Goal: Task Accomplishment & Management: Manage account settings

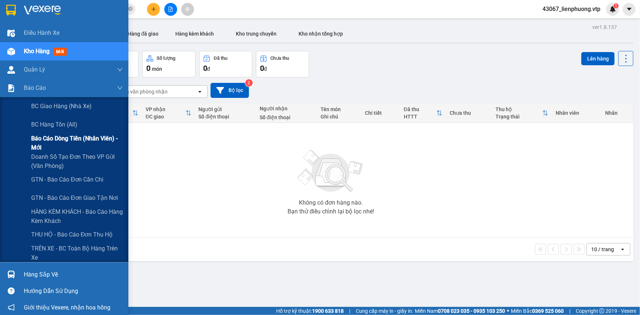
click at [48, 136] on span "Báo cáo dòng tiền (nhân viên) - mới" at bounding box center [77, 143] width 92 height 18
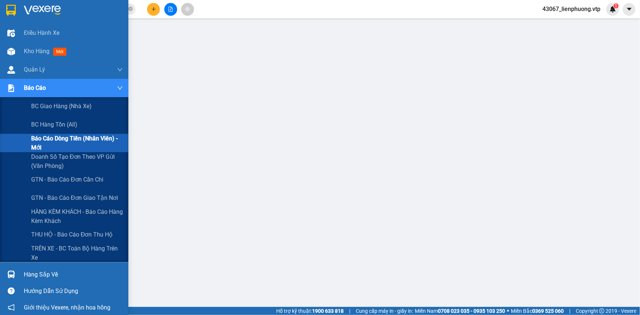
click at [53, 143] on span "Báo cáo dòng tiền (nhân viên) - mới" at bounding box center [77, 143] width 92 height 18
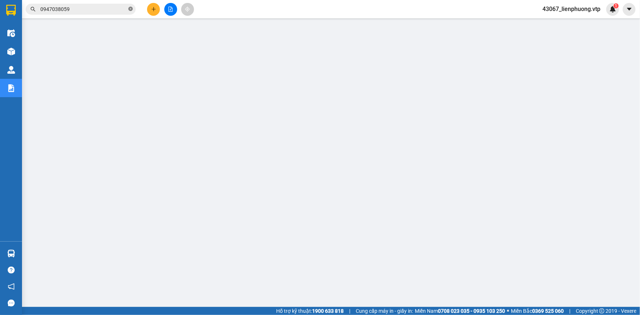
click at [129, 7] on icon "close-circle" at bounding box center [130, 9] width 4 height 4
click at [117, 14] on span at bounding box center [81, 9] width 110 height 11
click at [117, 8] on input "text" at bounding box center [83, 9] width 87 height 8
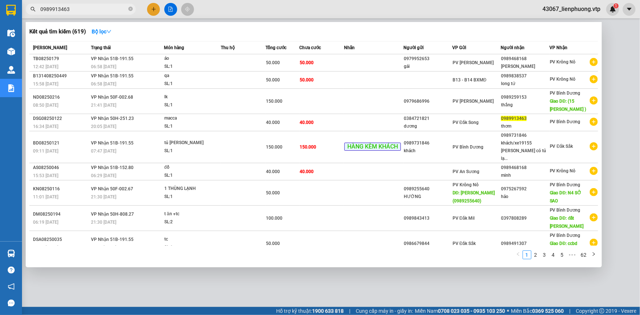
type input "0989913463"
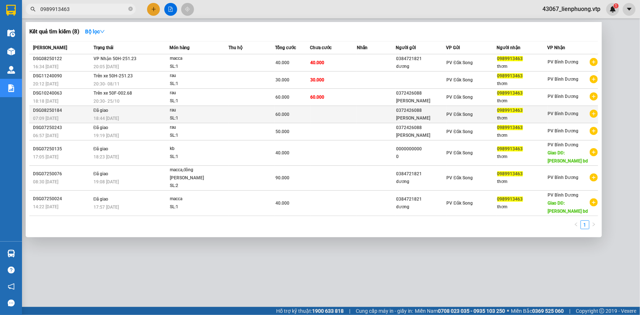
click at [140, 113] on td "Đã giao 18:44 [DATE]" at bounding box center [131, 114] width 78 height 17
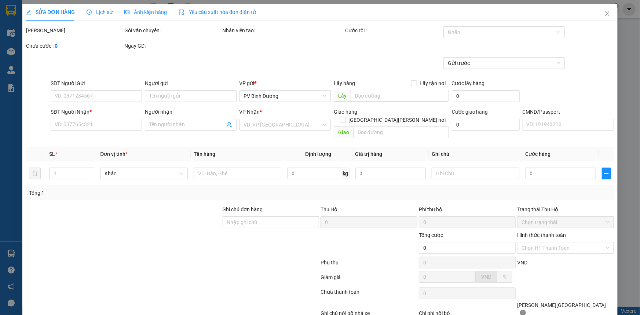
type input "3.000"
type input "0372426088"
type input "[PERSON_NAME]"
type input "0989913463"
type input "thơm"
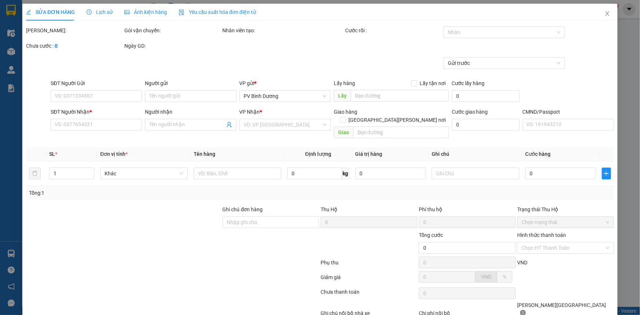
type input "60.000"
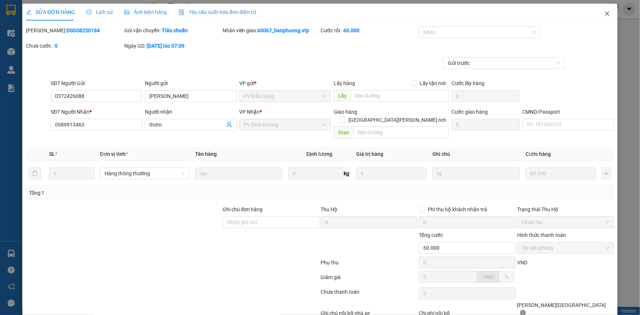
click at [604, 16] on icon "close" at bounding box center [607, 14] width 6 height 6
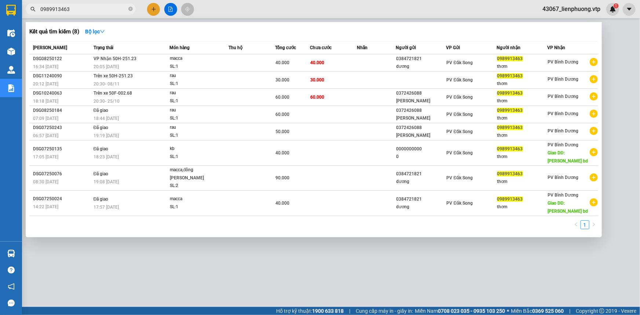
click at [102, 12] on input "0989913463" at bounding box center [83, 9] width 87 height 8
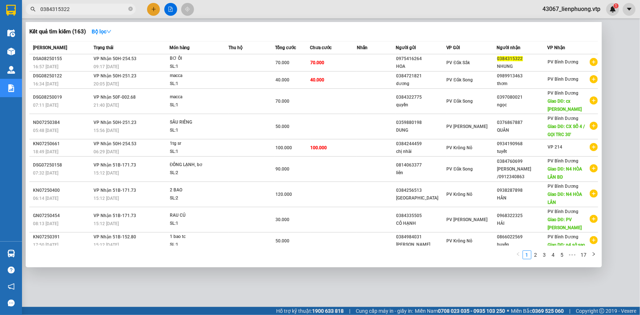
type input "0384315322"
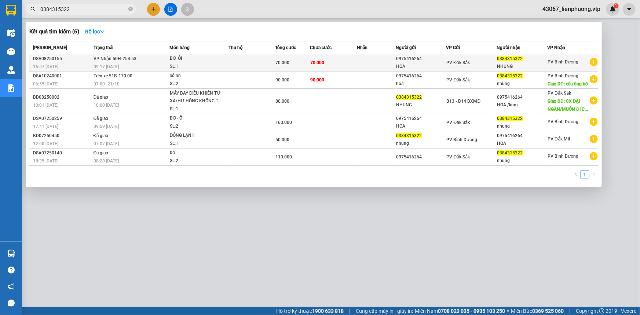
click at [155, 63] on div "09:17 [DATE]" at bounding box center [131, 67] width 76 height 8
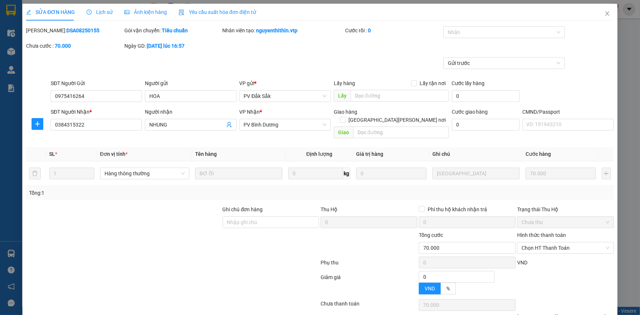
type input "3.500"
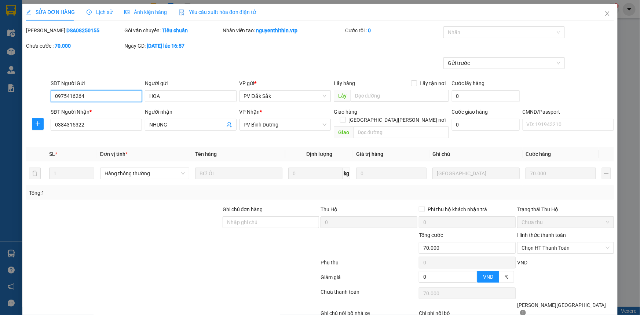
scroll to position [32, 0]
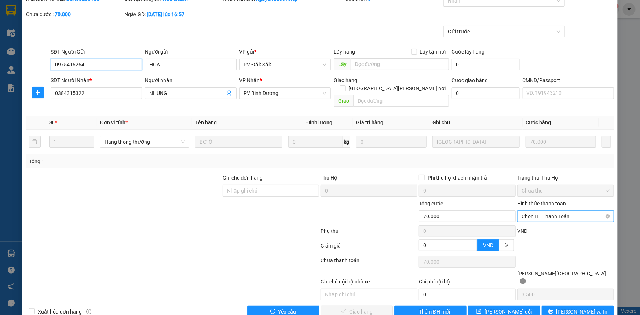
click at [577, 211] on span "Chọn HT Thanh Toán" at bounding box center [565, 216] width 88 height 11
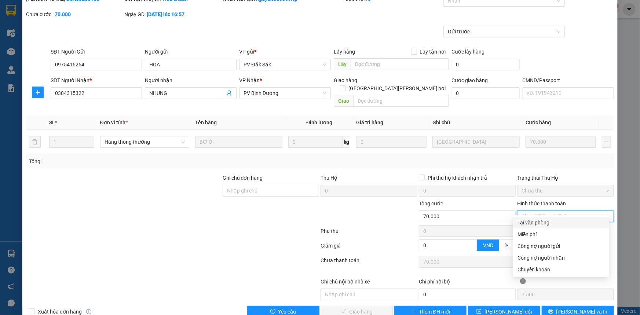
click at [550, 224] on div "Tại văn phòng" at bounding box center [560, 222] width 87 height 8
type input "0"
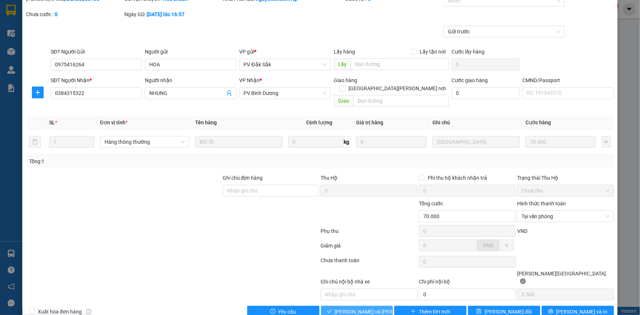
click at [344, 308] on span "[PERSON_NAME] và [PERSON_NAME] hàng" at bounding box center [384, 312] width 99 height 8
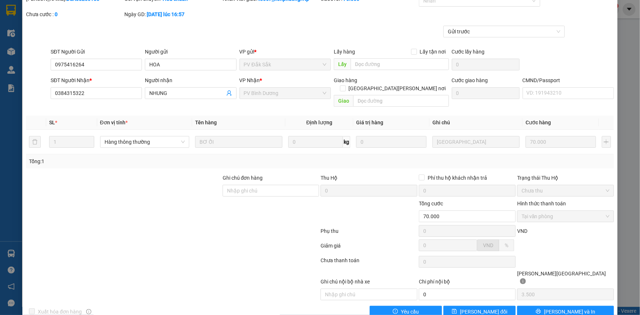
scroll to position [0, 0]
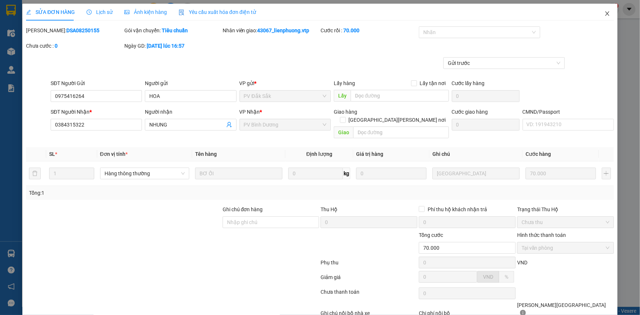
click at [605, 14] on icon "close" at bounding box center [607, 13] width 4 height 4
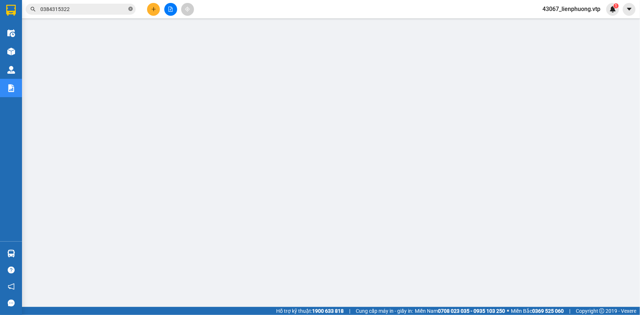
click at [130, 10] on icon "close-circle" at bounding box center [130, 9] width 4 height 4
click at [99, 11] on input "text" at bounding box center [83, 9] width 87 height 8
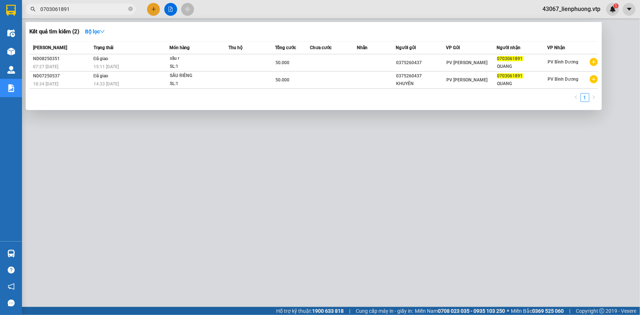
type input "0703061891"
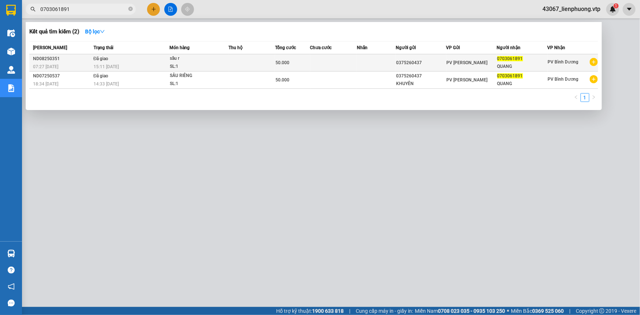
click at [309, 63] on div "50.000" at bounding box center [292, 63] width 34 height 8
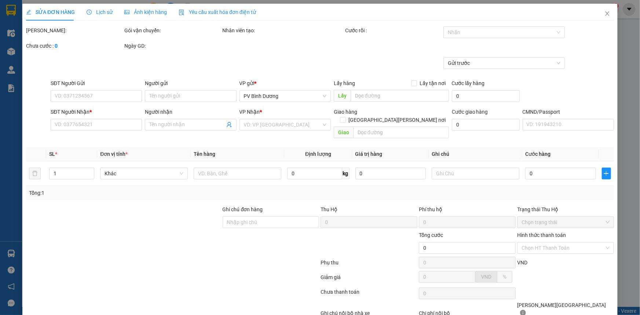
type input "0375260437"
type input "0703061891"
type input "QUANG"
type input "bidv50k-12/8-15h10"
type input "50.000"
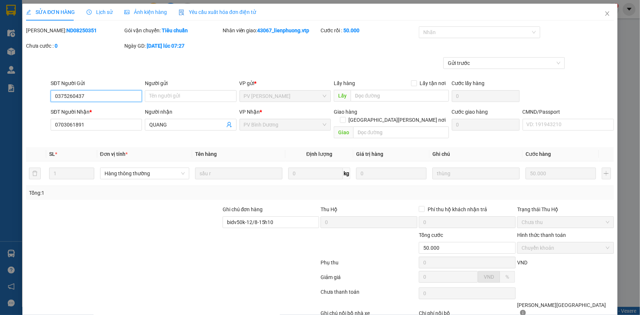
type input "2.500"
click at [602, 17] on span "Close" at bounding box center [607, 14] width 21 height 21
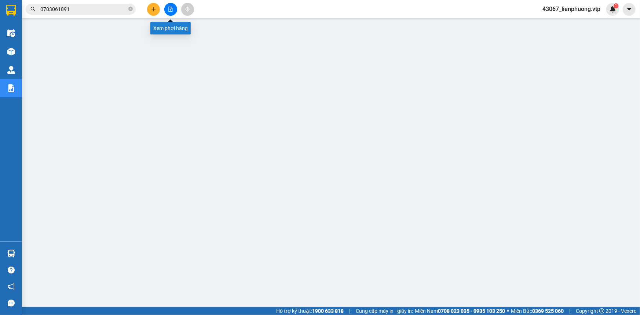
click at [169, 12] on button at bounding box center [170, 9] width 13 height 13
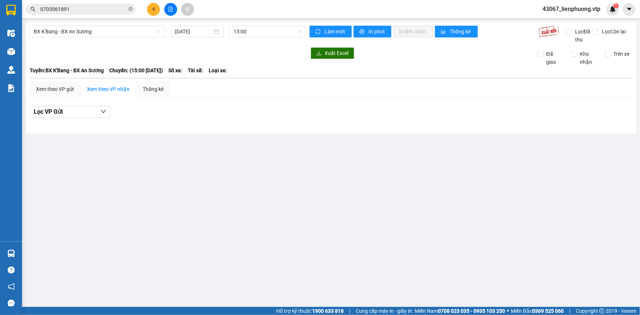
click at [180, 179] on main "BX K'Bang - BX An [PERSON_NAME] [DATE] 15:00 [PERSON_NAME] mới In phơi In [PERS…" at bounding box center [320, 153] width 640 height 307
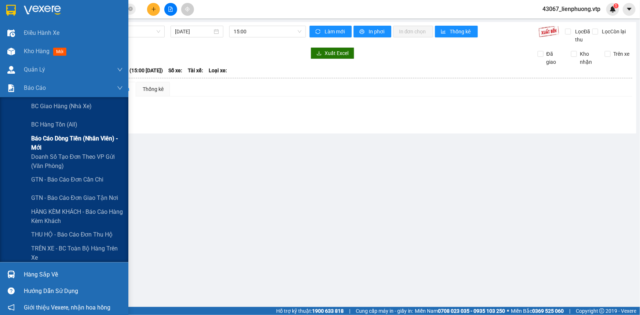
click at [44, 139] on span "Báo cáo dòng tiền (nhân viên) - mới" at bounding box center [77, 143] width 92 height 18
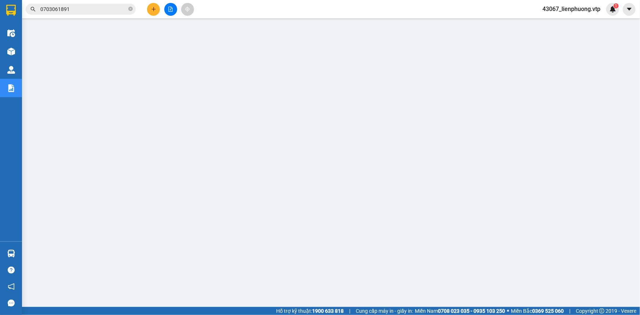
click at [587, 10] on span "43067_lienphuong.vtp" at bounding box center [571, 8] width 70 height 9
click at [558, 37] on span "Đổi mật khẩu" at bounding box center [574, 34] width 55 height 8
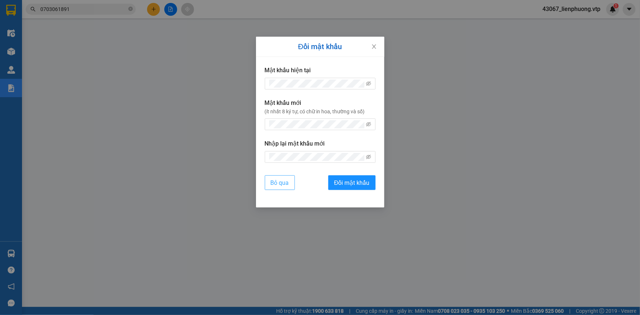
click at [279, 187] on button "Bỏ qua" at bounding box center [280, 182] width 30 height 15
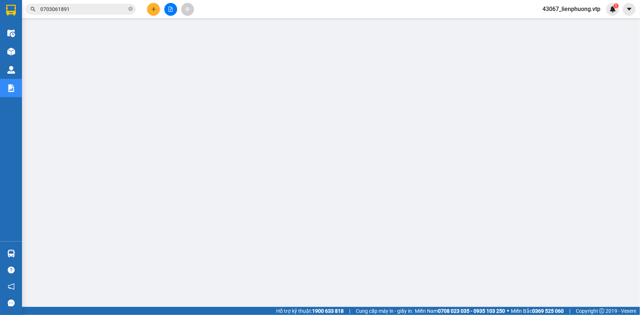
click at [575, 10] on span "43067_lienphuong.vtp" at bounding box center [571, 8] width 70 height 9
click at [558, 22] on span "Đăng xuất" at bounding box center [574, 23] width 55 height 8
